Goal: Task Accomplishment & Management: Manage account settings

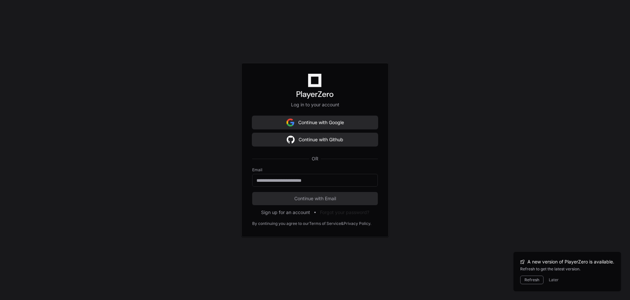
scroll to position [362, 0]
click at [302, 182] on input "email" at bounding box center [315, 180] width 117 height 7
click at [302, 181] on input "email" at bounding box center [315, 180] width 117 height 7
type input "**********"
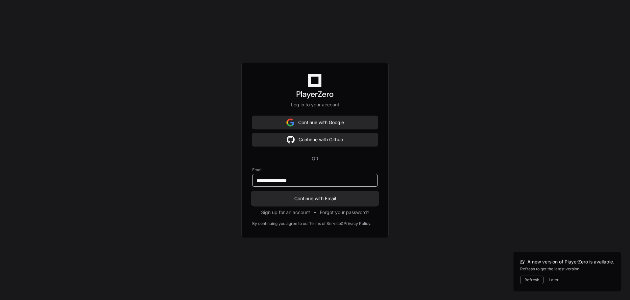
click at [326, 198] on span "Continue with Email" at bounding box center [315, 198] width 126 height 7
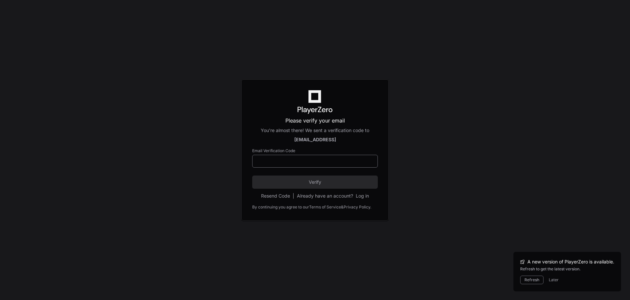
drag, startPoint x: 343, startPoint y: 161, endPoint x: 351, endPoint y: 160, distance: 8.3
click at [343, 161] on input at bounding box center [315, 161] width 117 height 7
drag, startPoint x: 336, startPoint y: 161, endPoint x: 344, endPoint y: 162, distance: 7.9
click at [336, 161] on input at bounding box center [315, 161] width 117 height 7
click at [366, 196] on button "Log in" at bounding box center [362, 195] width 13 height 7
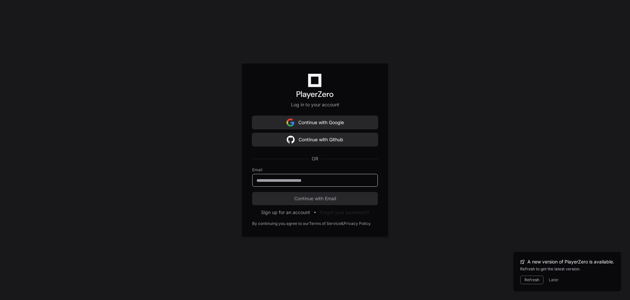
click at [291, 181] on input "email" at bounding box center [315, 180] width 117 height 7
type input "**********"
click at [301, 196] on span "Continue with Email" at bounding box center [315, 198] width 126 height 7
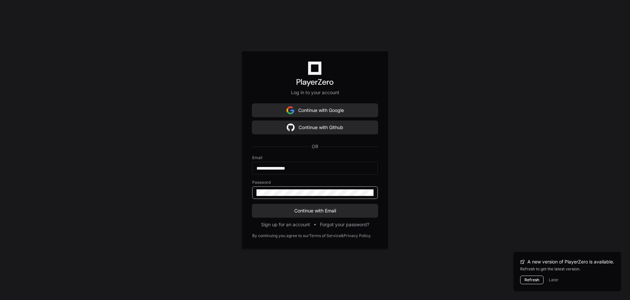
click at [531, 279] on button "Refresh" at bounding box center [532, 279] width 23 height 9
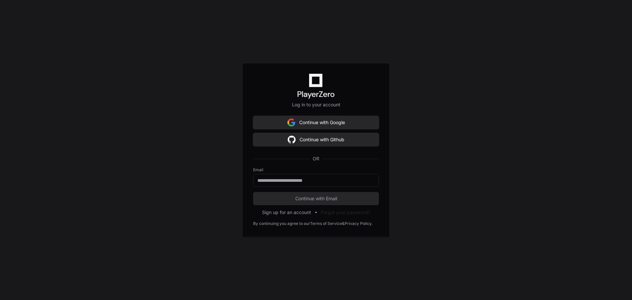
click at [295, 171] on label "Email" at bounding box center [316, 169] width 126 height 5
click at [293, 180] on input "email" at bounding box center [315, 180] width 117 height 7
type input "**********"
click at [319, 194] on button "Continue with Email" at bounding box center [316, 198] width 126 height 13
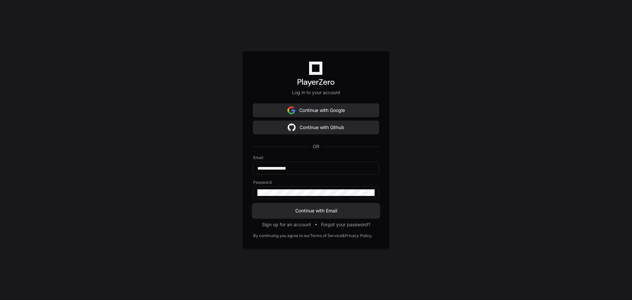
click at [329, 210] on span "Continue with Email" at bounding box center [316, 210] width 126 height 7
